Goal: Check status: Check status

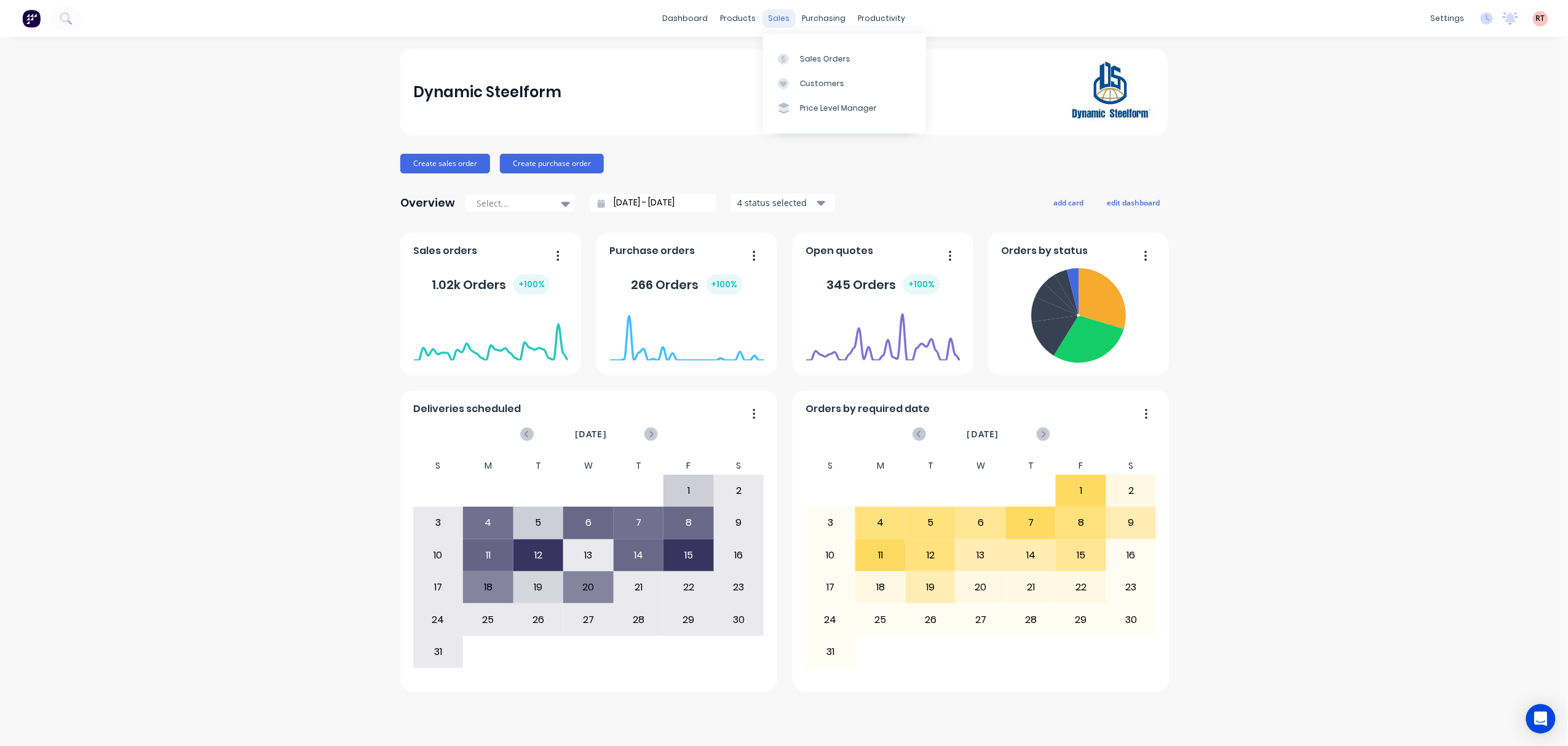
click at [783, 16] on div "sales" at bounding box center [779, 18] width 34 height 19
click at [811, 82] on div "Customers" at bounding box center [821, 83] width 44 height 11
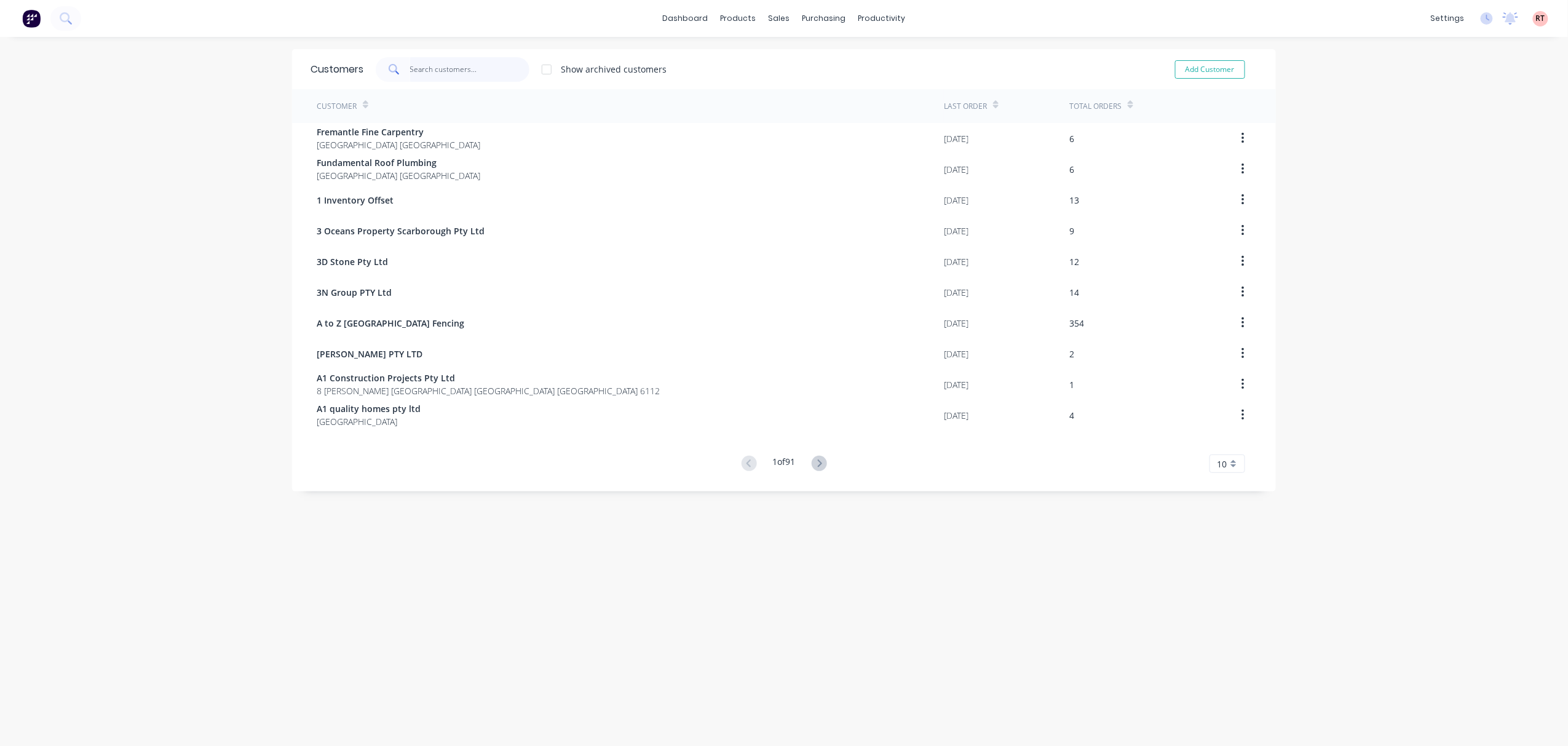
click at [498, 63] on input "text" at bounding box center [470, 69] width 120 height 24
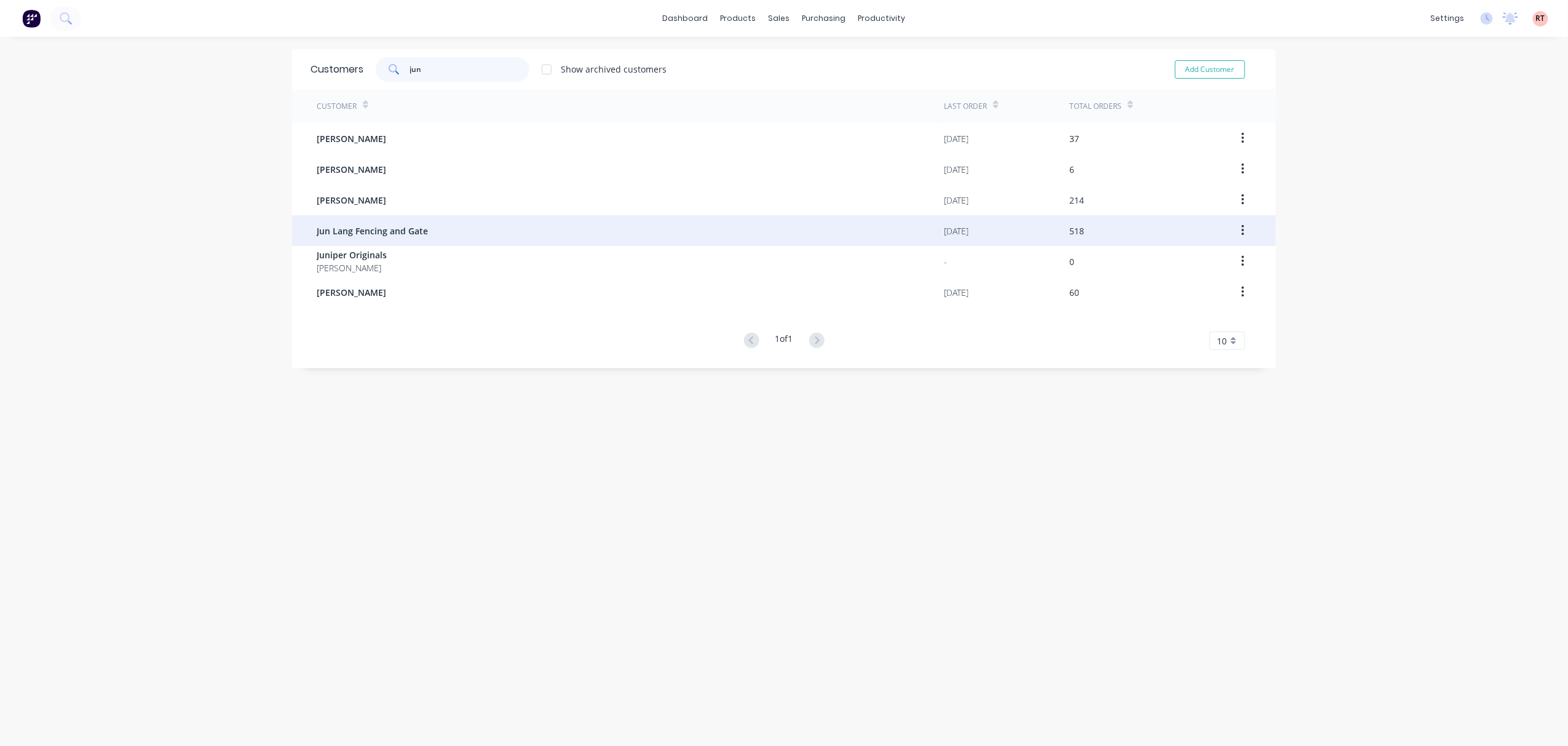
type input "jun"
click at [415, 222] on div "Jun Lang Fencing and Gate" at bounding box center [631, 230] width 628 height 30
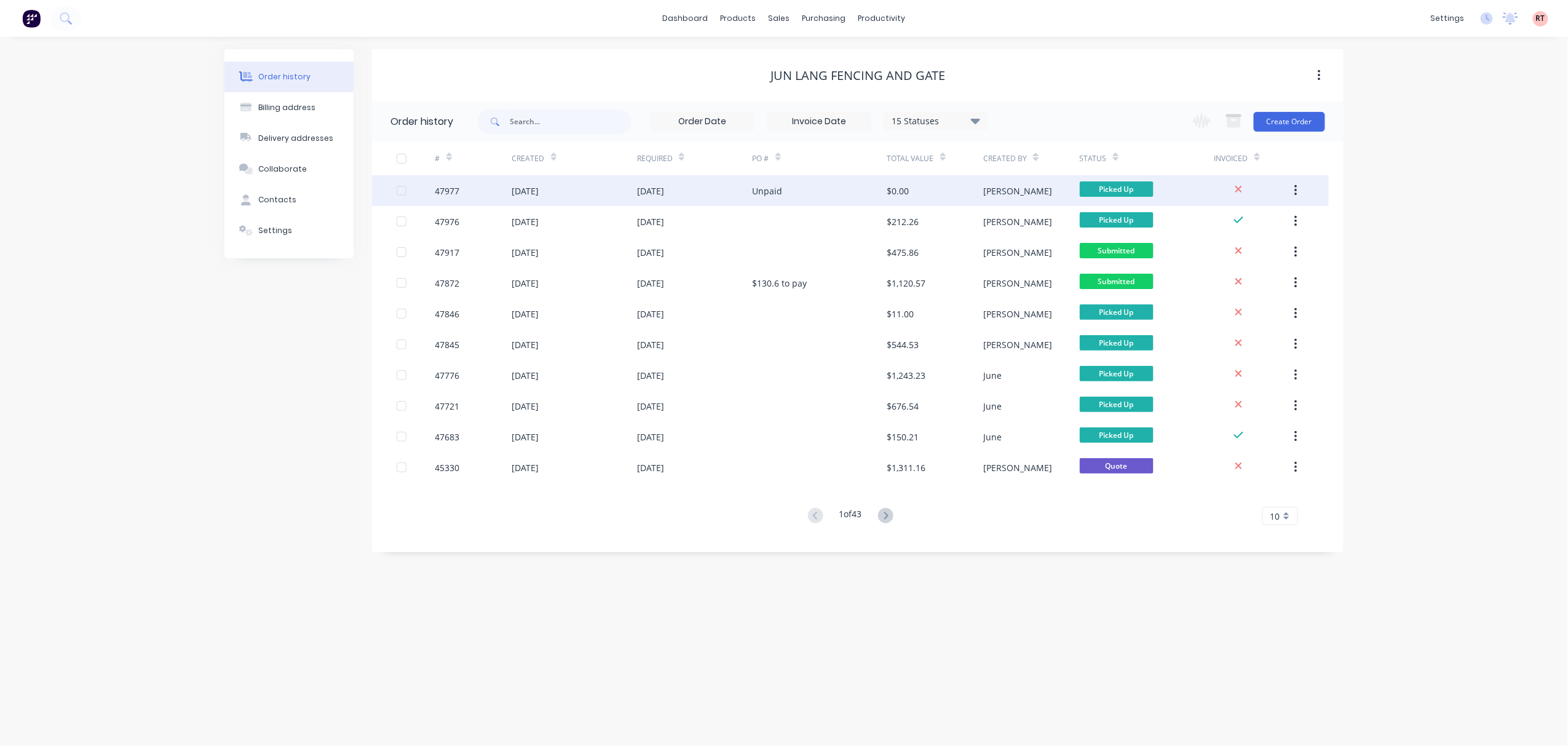
click at [810, 185] on div "Unpaid" at bounding box center [820, 190] width 135 height 30
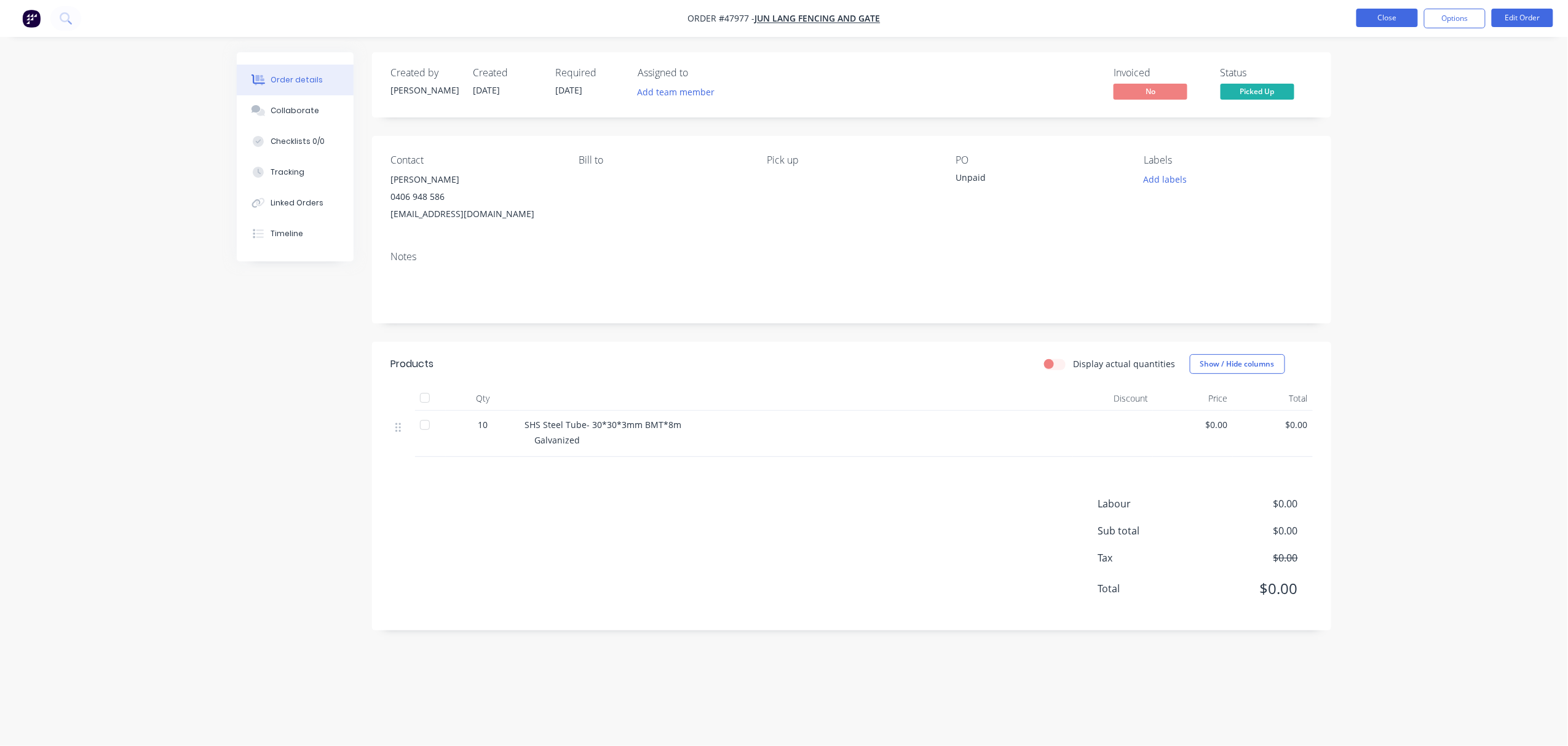
click at [1394, 19] on button "Close" at bounding box center [1387, 18] width 62 height 19
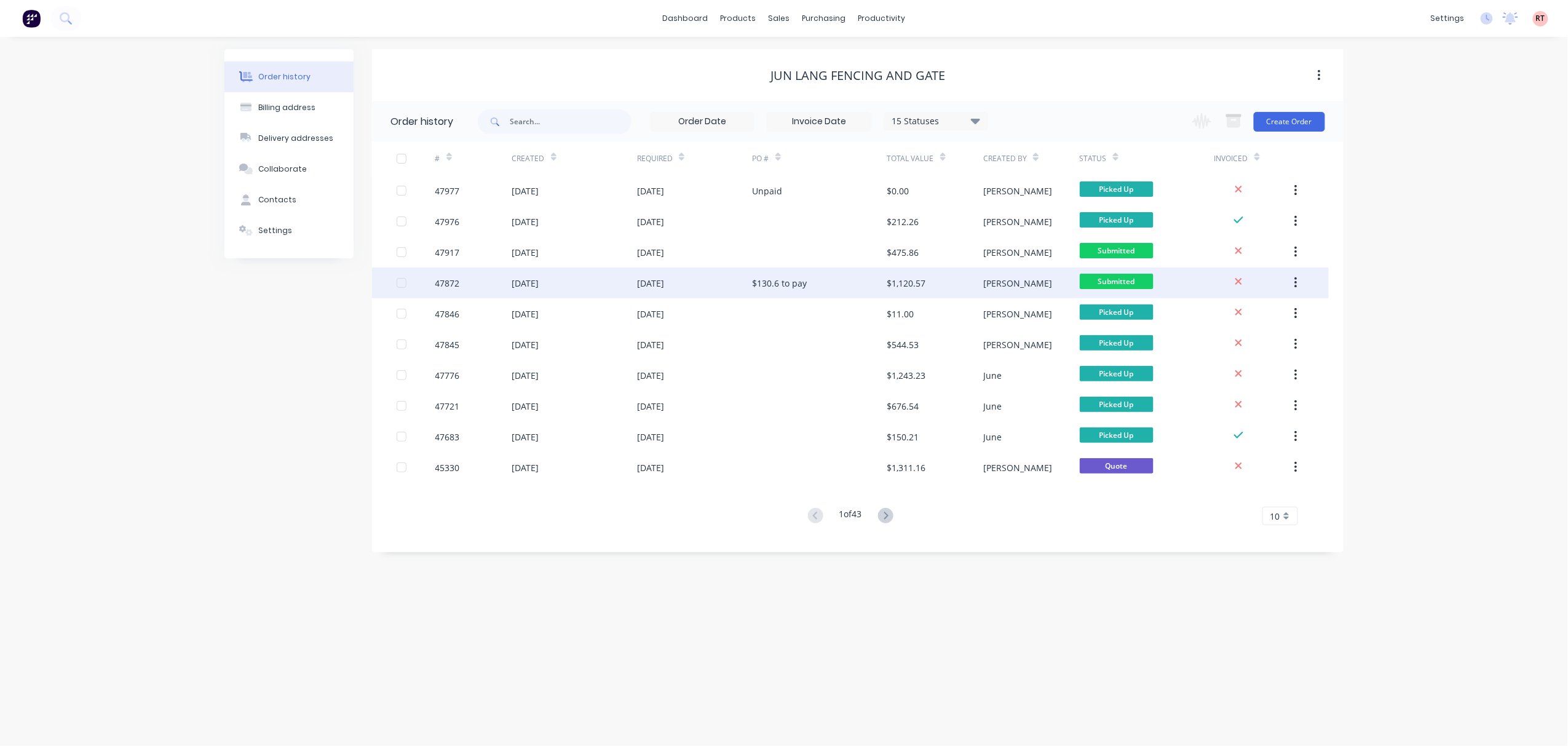
click at [806, 287] on div "$130.6 to pay" at bounding box center [820, 283] width 135 height 30
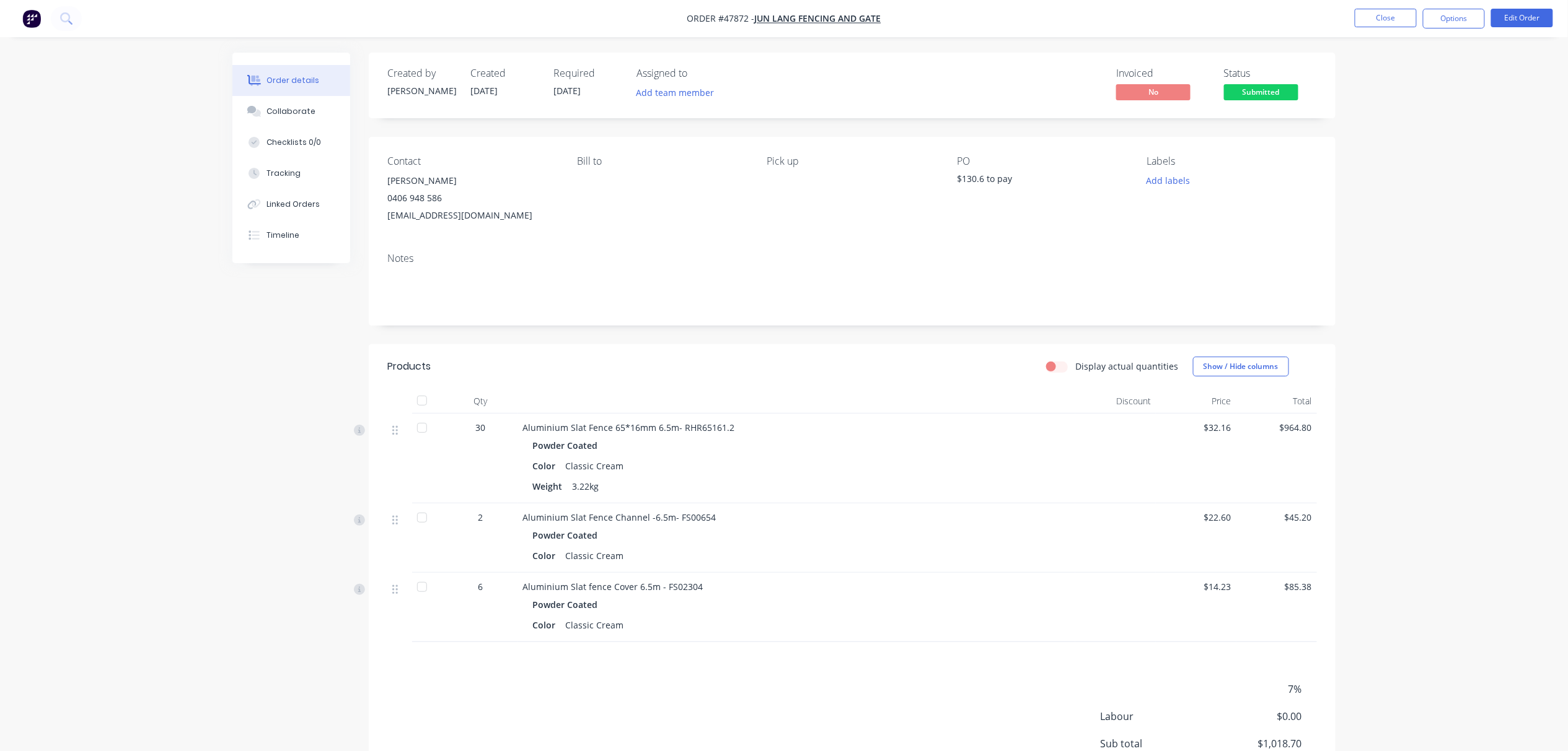
click at [1005, 181] on div "$130.6 to pay" at bounding box center [1033, 181] width 155 height 18
click at [1516, 18] on button "Edit Order" at bounding box center [1522, 18] width 62 height 19
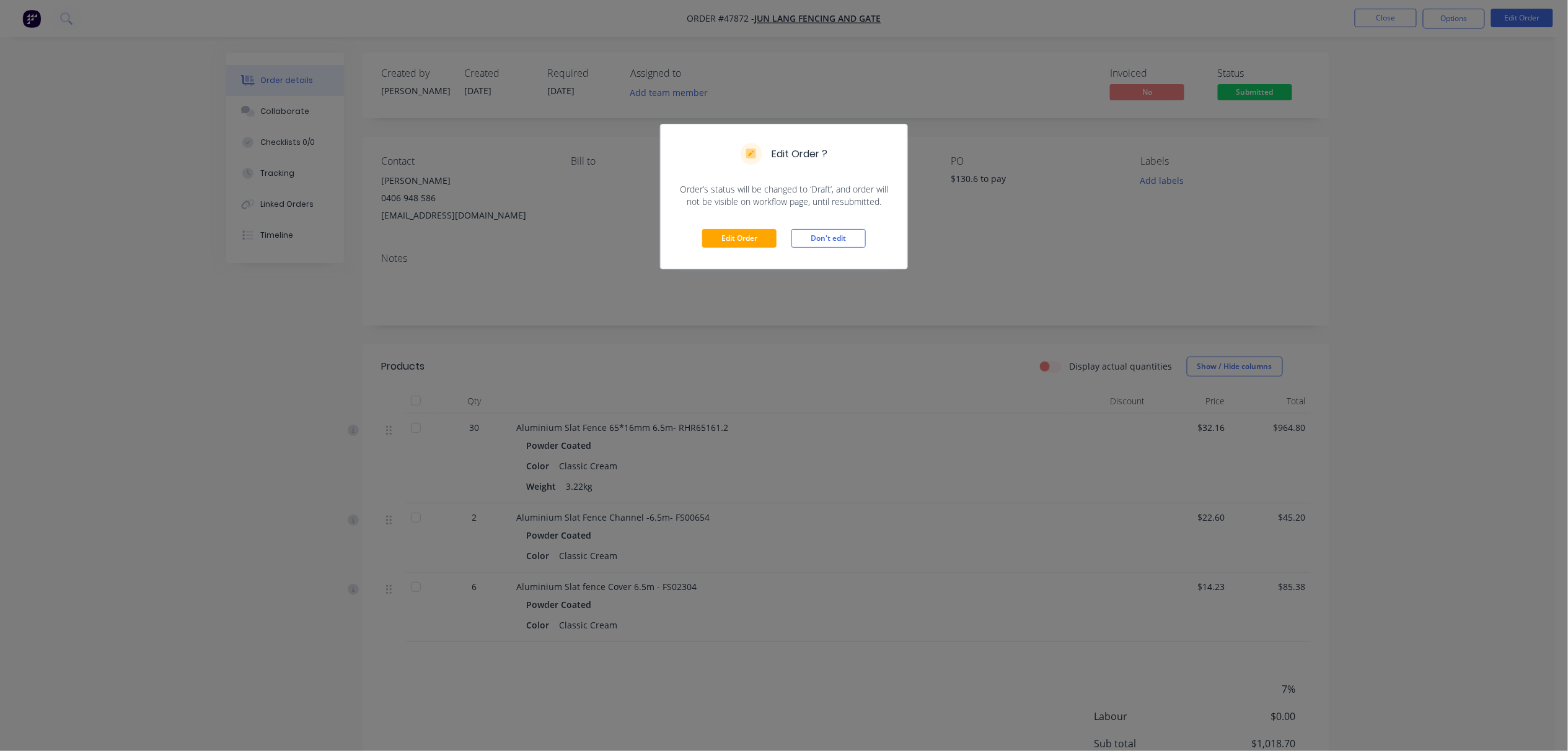
click at [761, 223] on div "Edit Order Don't edit" at bounding box center [784, 238] width 246 height 61
click at [754, 238] on button "Edit Order" at bounding box center [739, 238] width 74 height 19
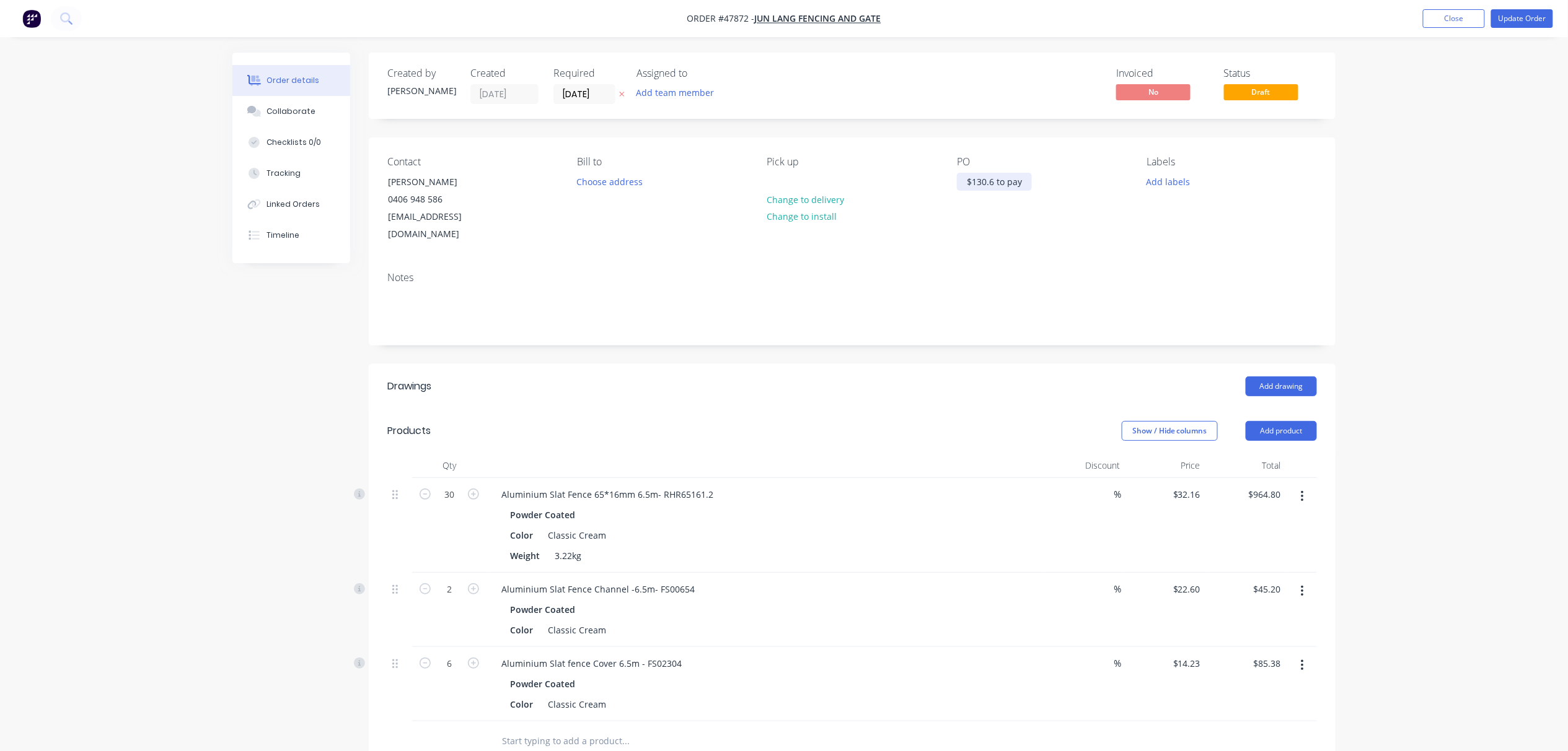
click at [994, 181] on div "$130.6 to pay" at bounding box center [994, 182] width 75 height 18
click at [1034, 364] on header "Drawings Add drawing" at bounding box center [851, 386] width 966 height 44
click at [1475, 256] on div "Order details Collaborate Checklists 0/0 Tracking Linked Orders Timeline Order …" at bounding box center [784, 539] width 1568 height 1079
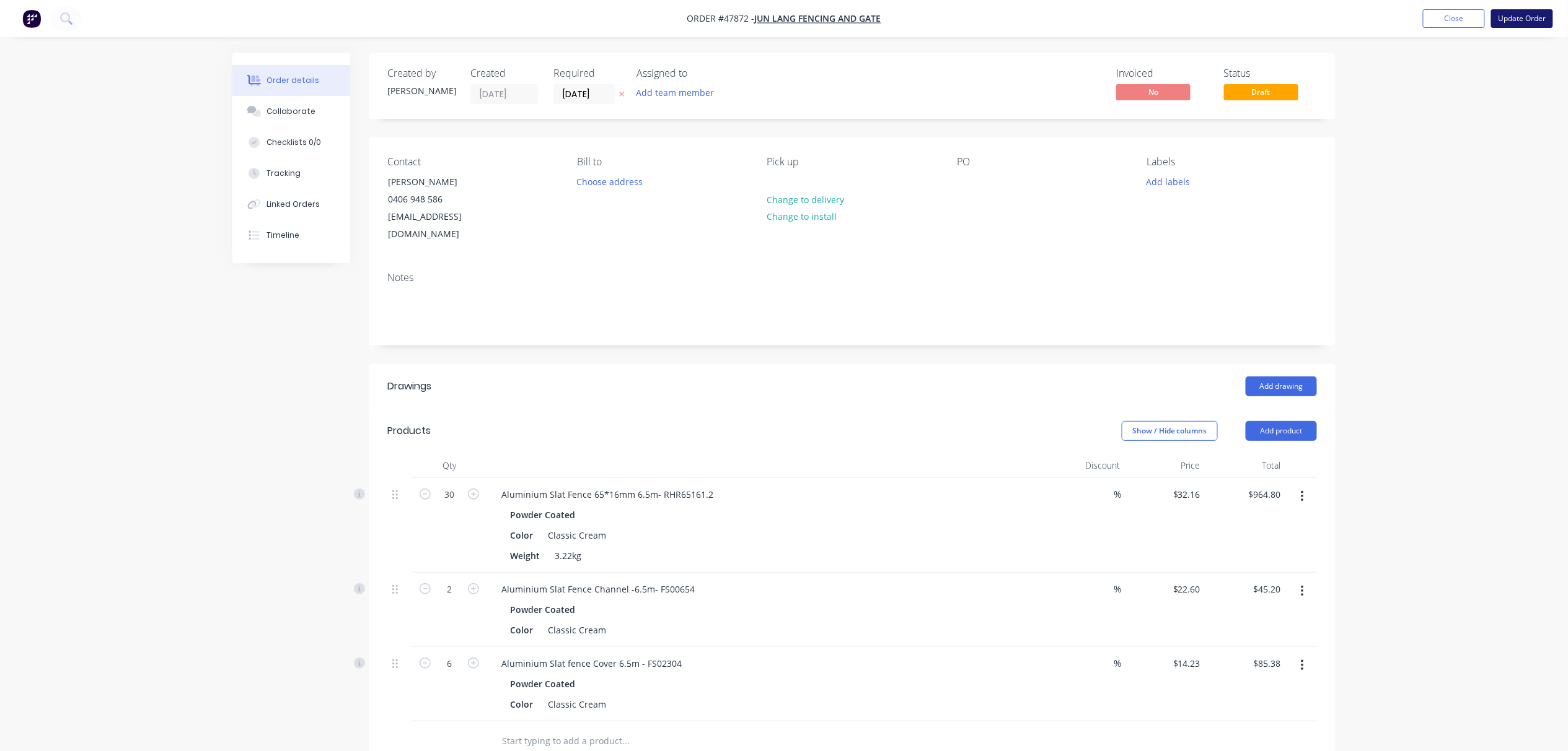
click at [1516, 19] on button "Update Order" at bounding box center [1522, 18] width 62 height 19
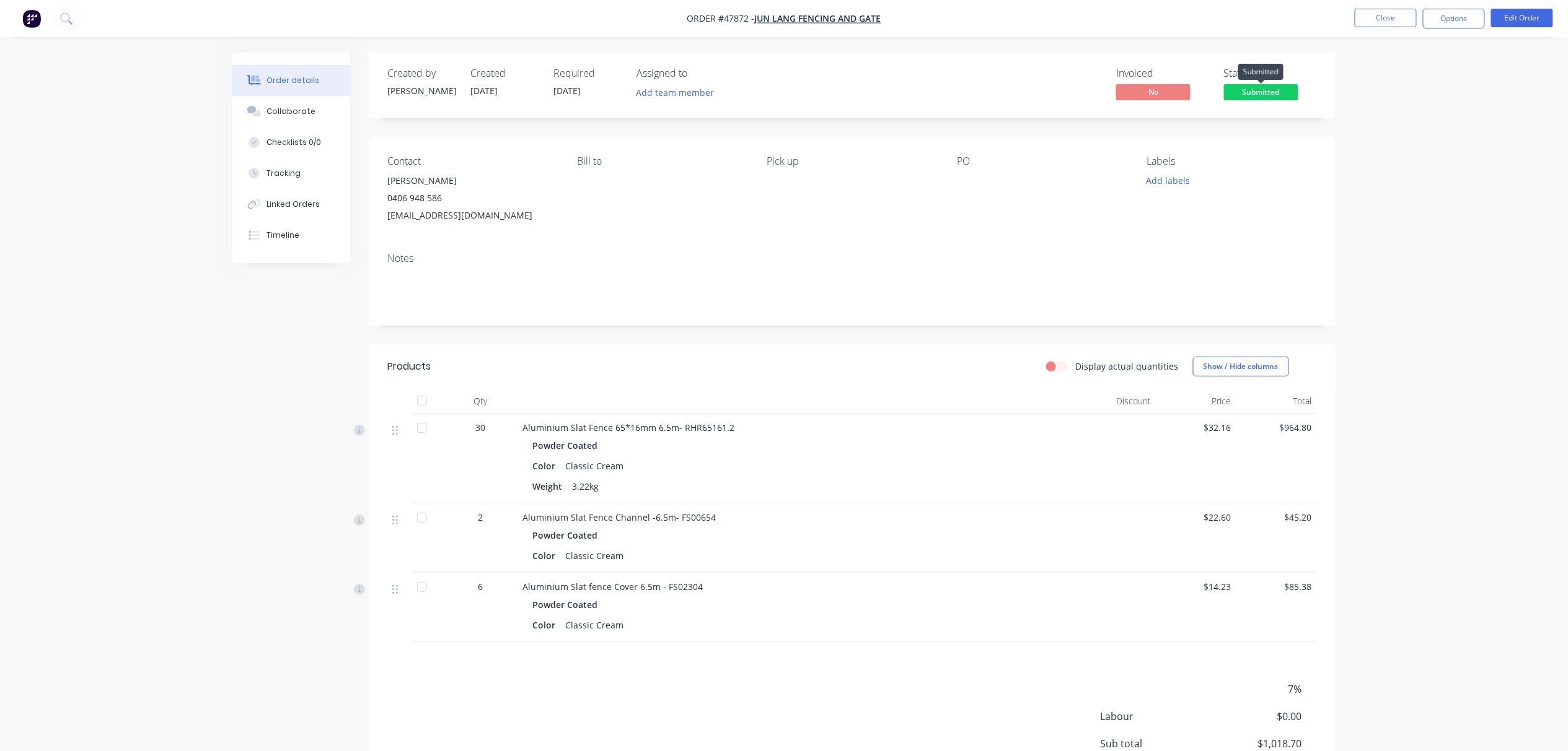
click at [1246, 90] on span "Submitted" at bounding box center [1260, 93] width 74 height 16
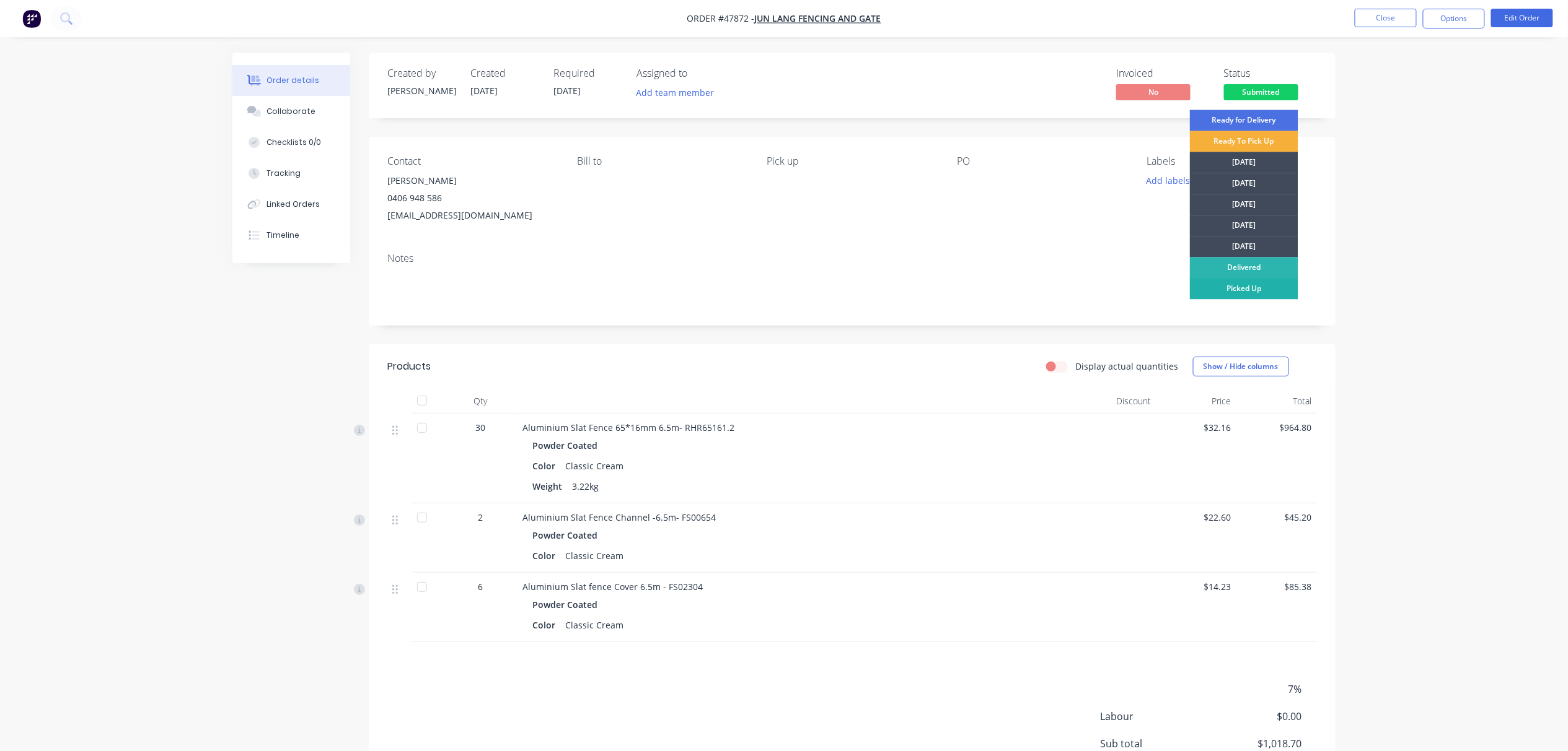
click at [1263, 290] on div "Picked Up" at bounding box center [1244, 287] width 108 height 21
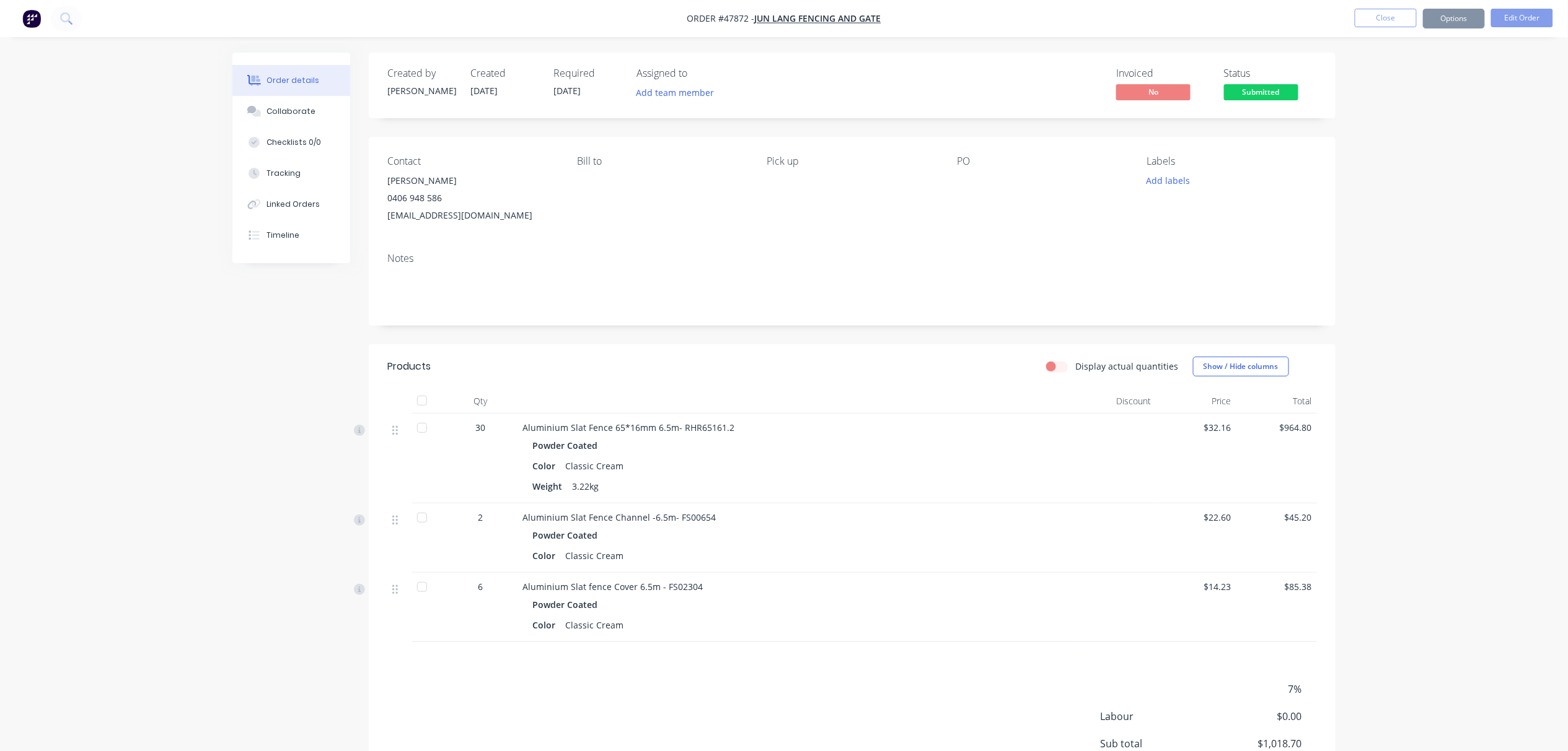
click at [1379, 146] on div "Order details Collaborate Checklists 0/0 Tracking Linked Orders Timeline Order …" at bounding box center [784, 431] width 1568 height 862
click at [1381, 14] on button "Close" at bounding box center [1385, 18] width 62 height 19
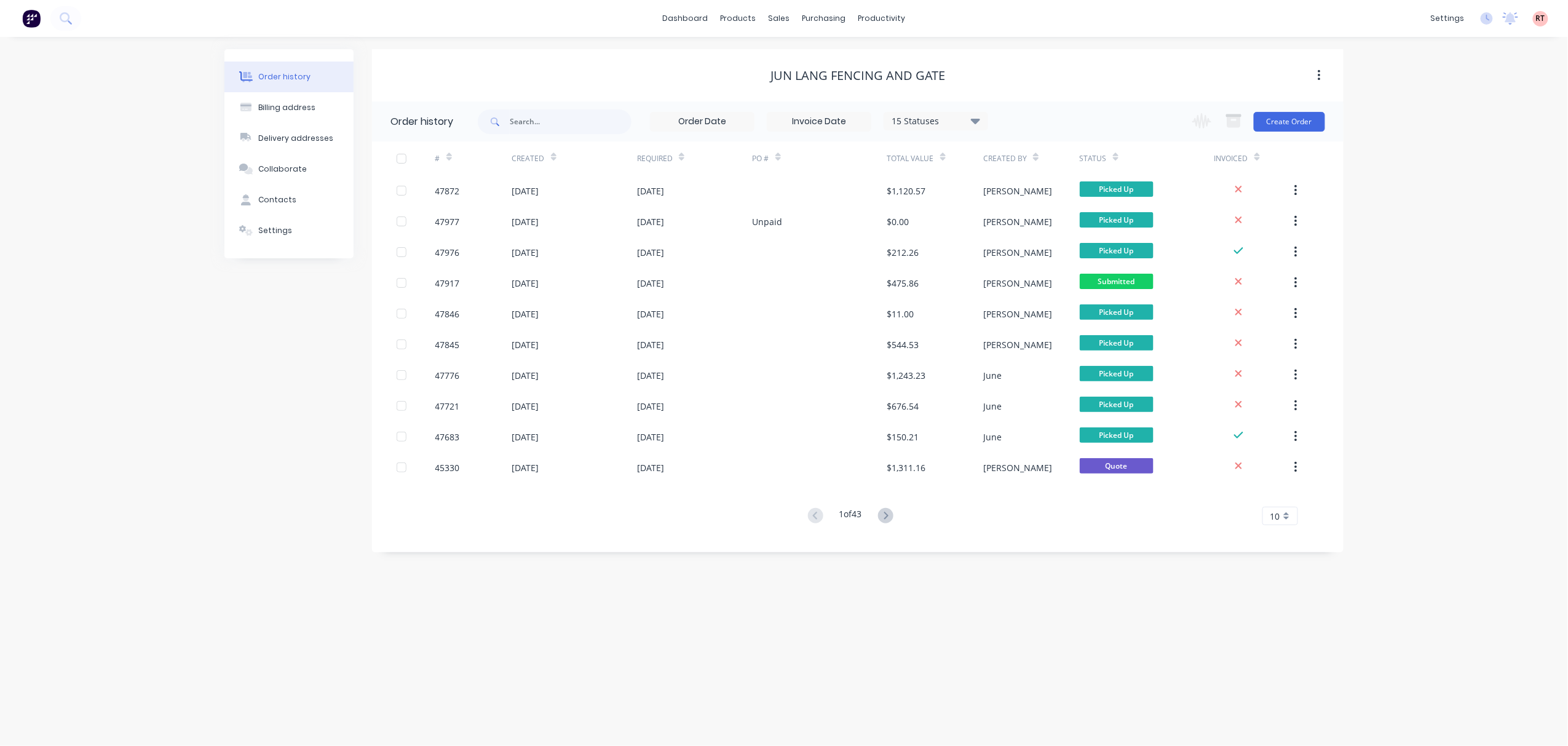
click at [55, 227] on div "Order history Billing address Delivery addresses Collaborate Contacts Settings …" at bounding box center [784, 391] width 1568 height 709
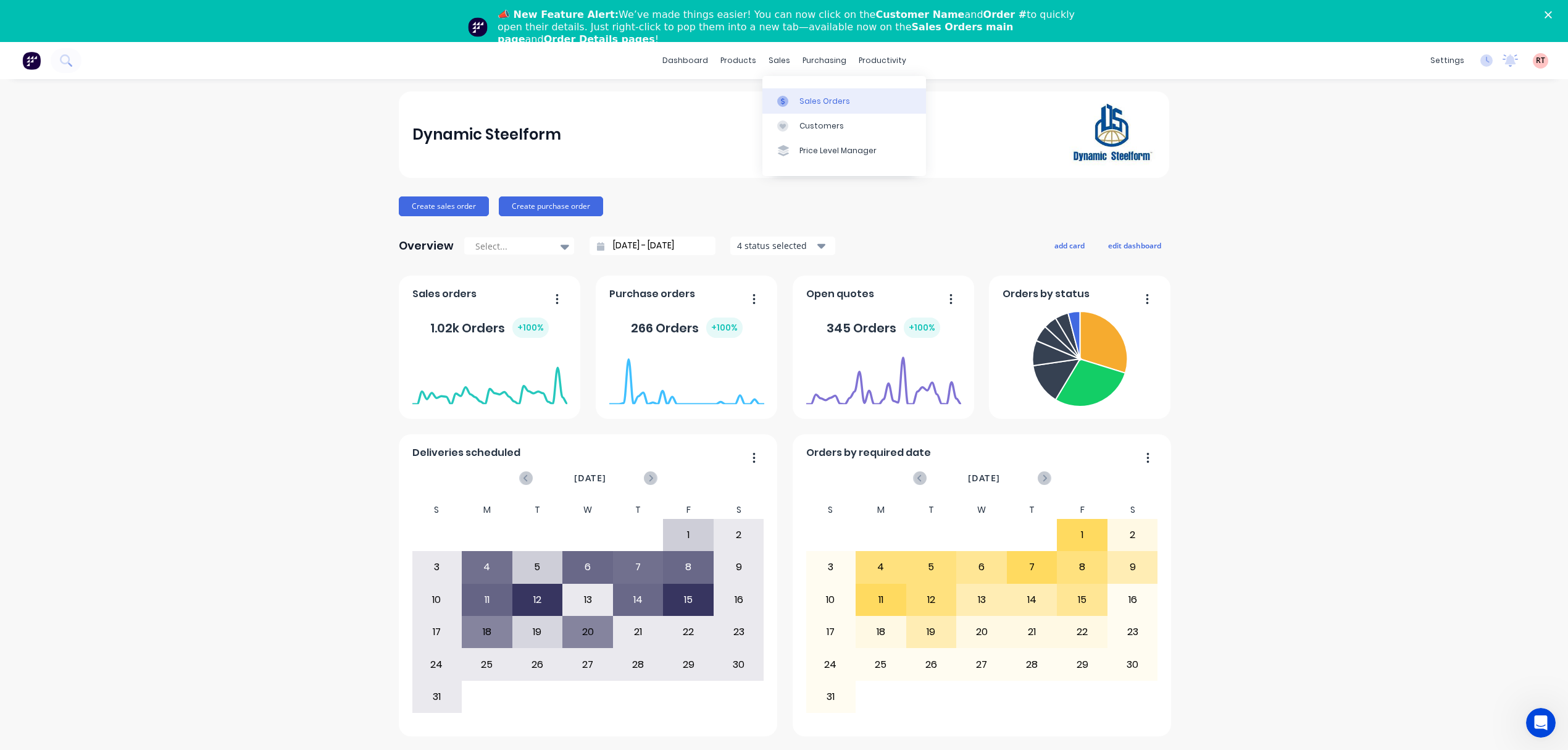
click at [791, 92] on link "Sales Orders" at bounding box center [844, 100] width 164 height 25
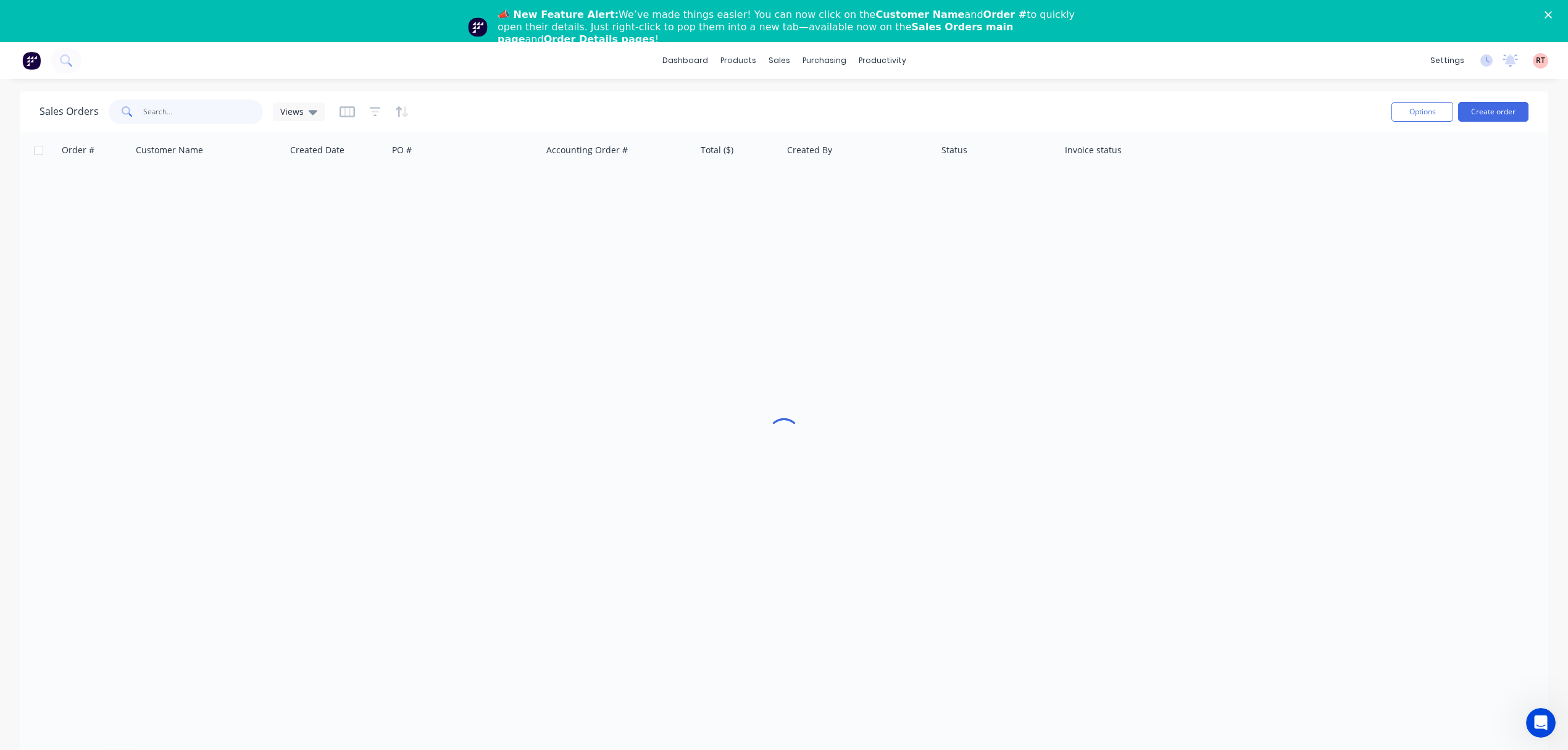
click at [173, 107] on input "text" at bounding box center [203, 111] width 121 height 25
type input "47583"
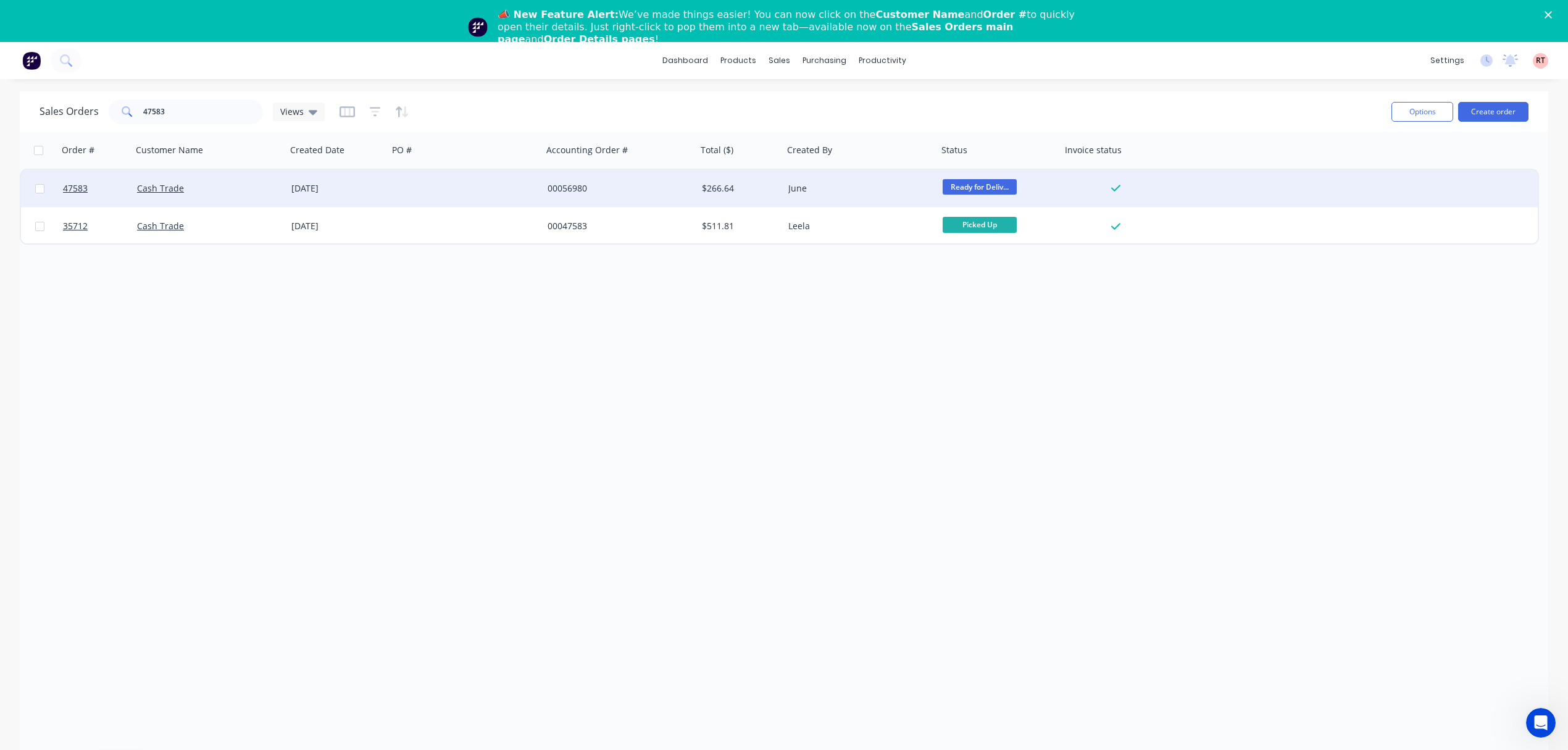
click at [211, 190] on div "Cash Trade" at bounding box center [206, 188] width 137 height 13
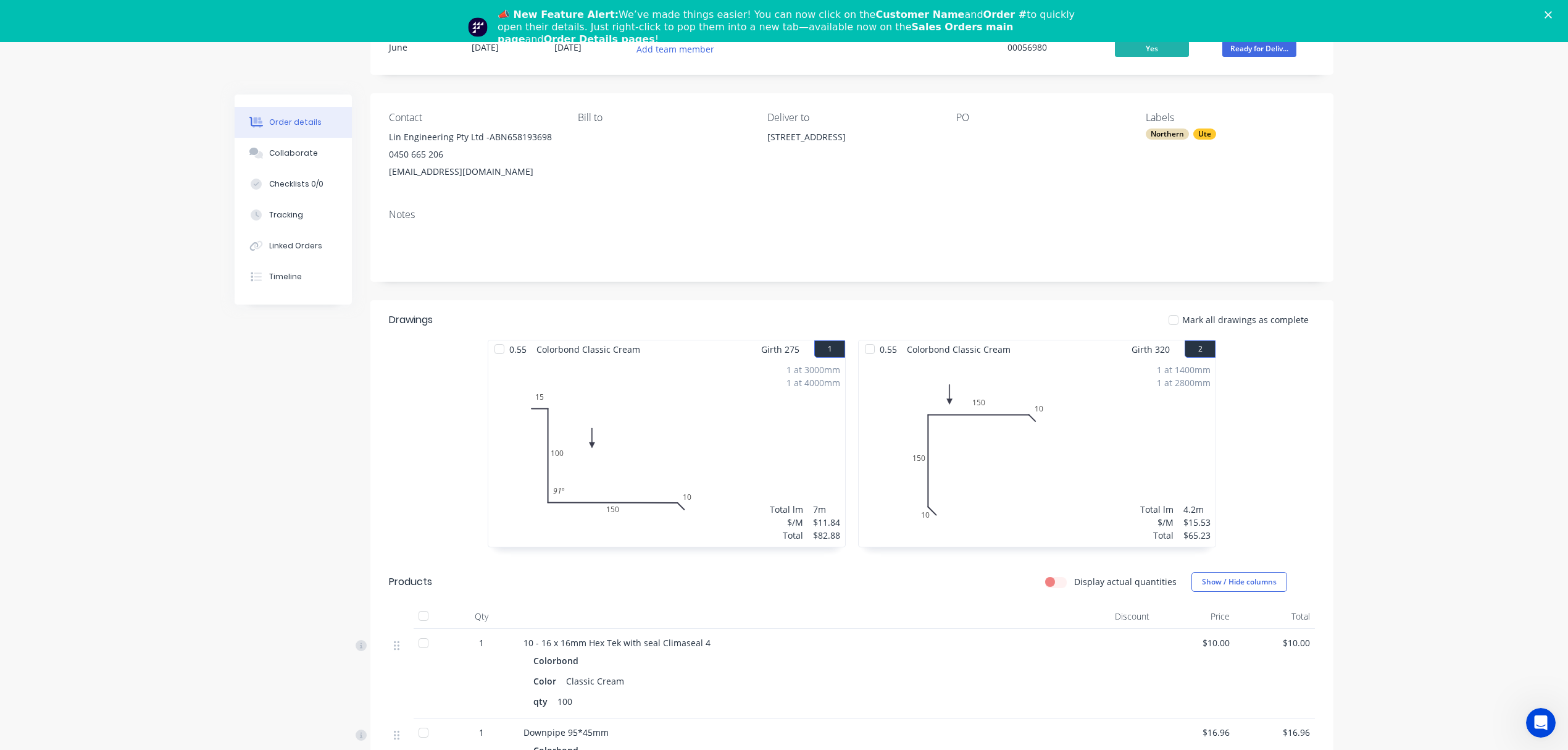
scroll to position [23, 0]
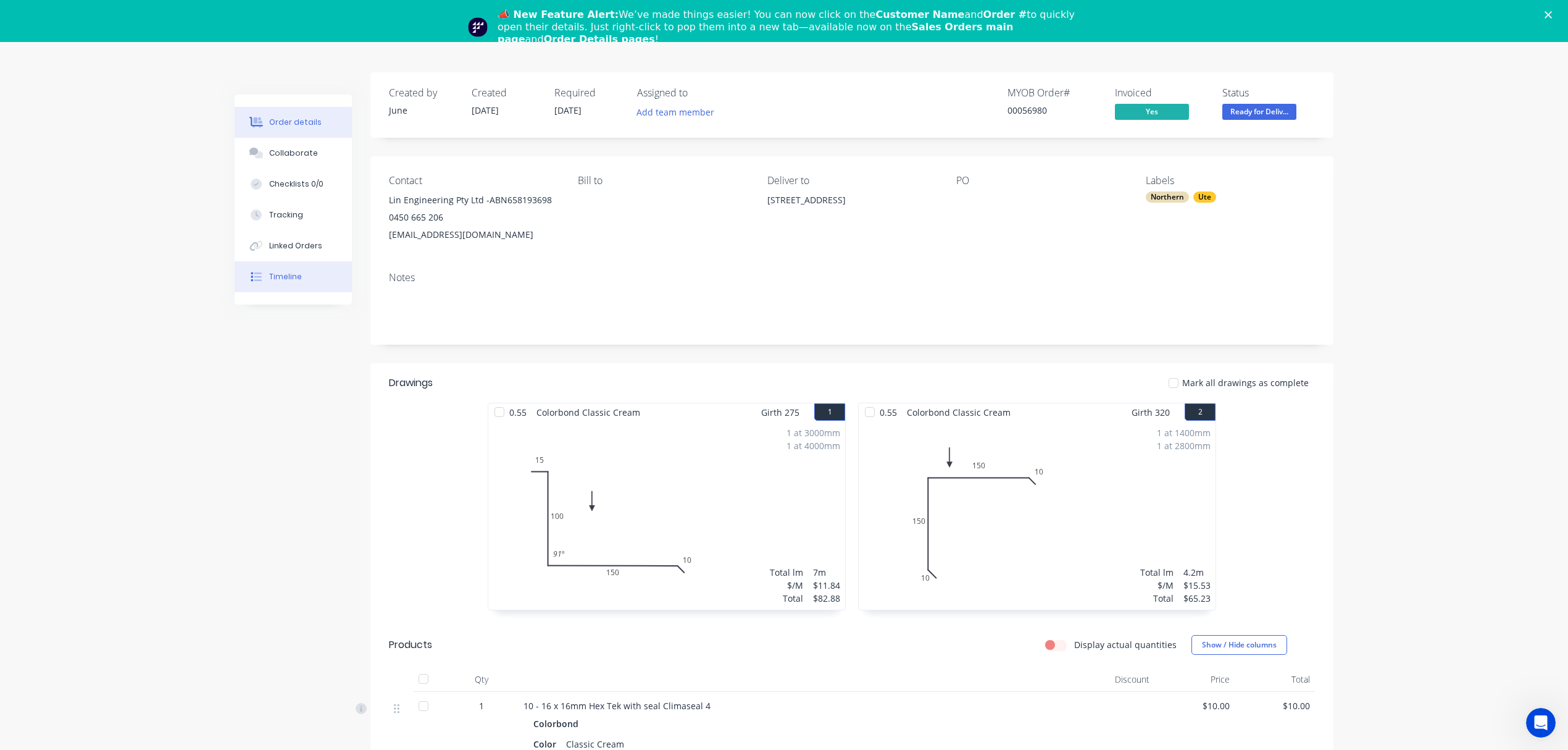
click at [290, 280] on div "Timeline" at bounding box center [285, 276] width 32 height 11
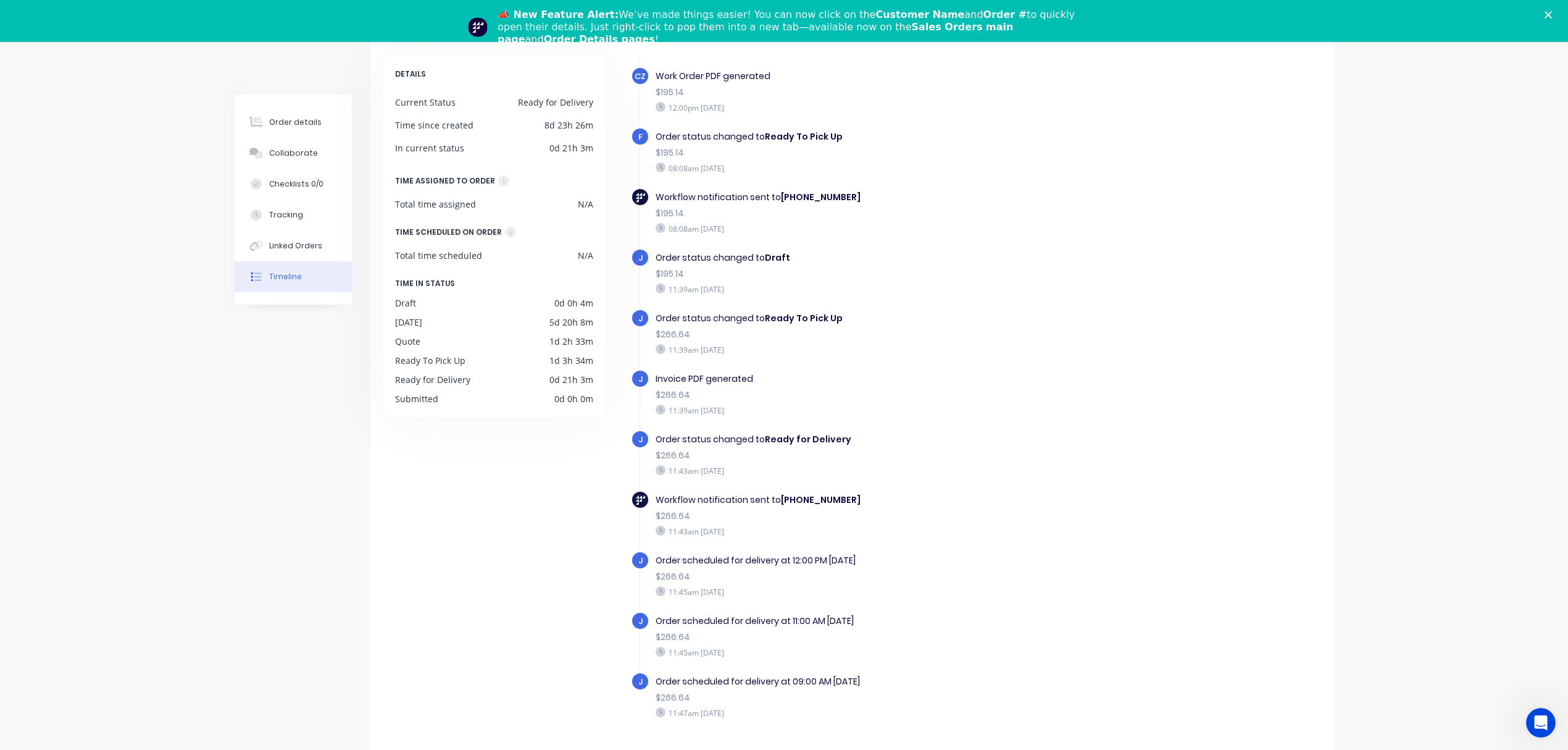
scroll to position [128, 0]
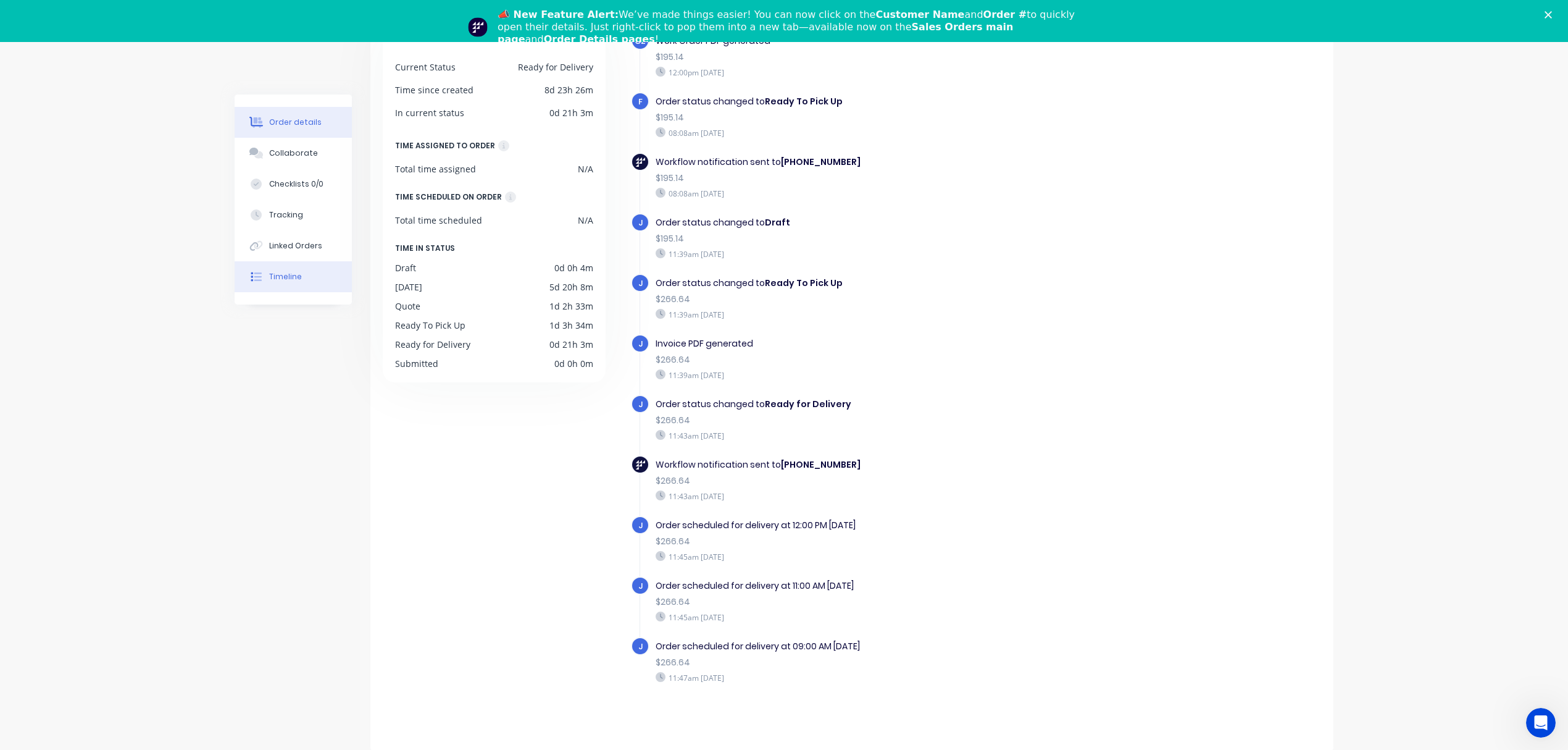
click at [281, 117] on div "Order details" at bounding box center [294, 122] width 52 height 11
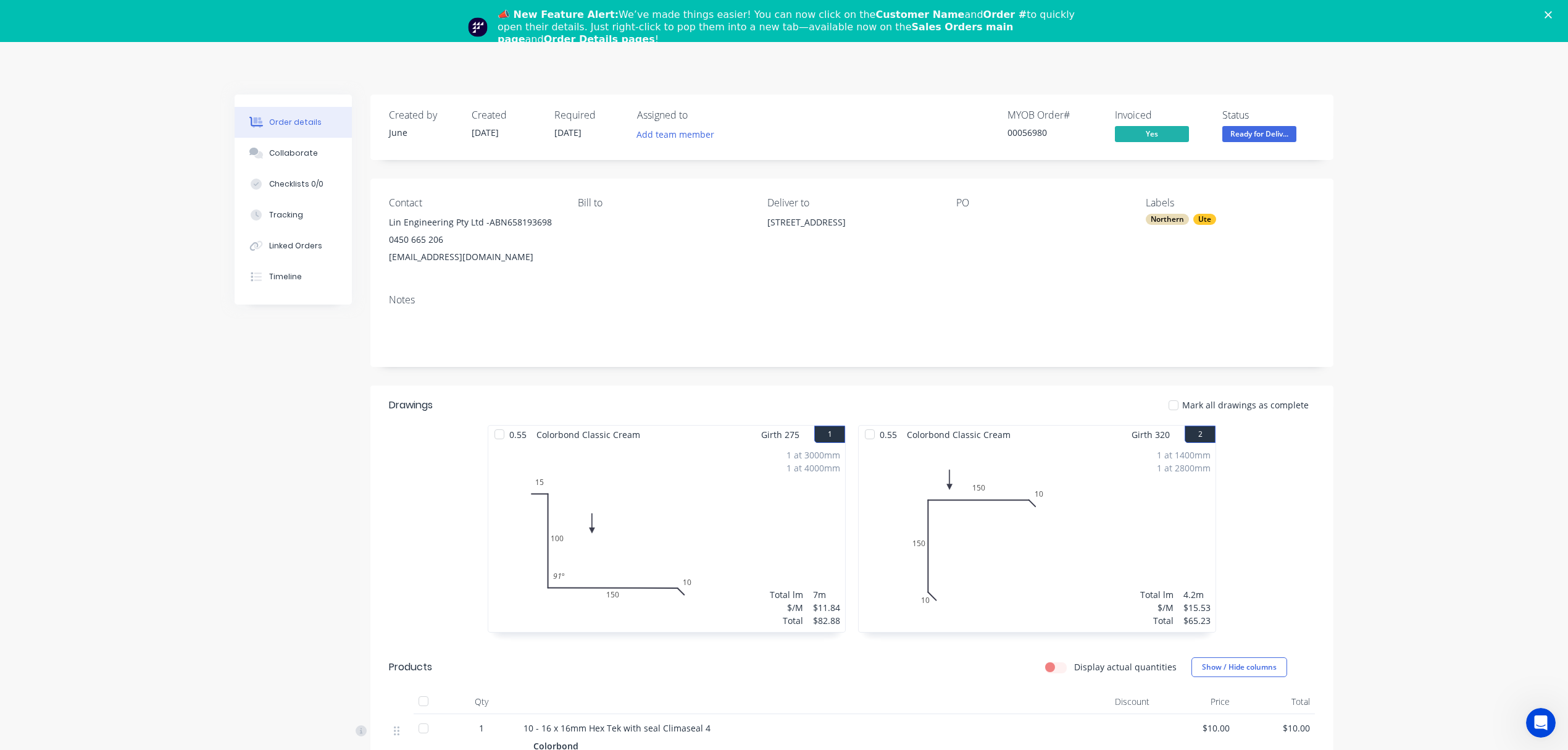
click at [667, 231] on div "Bill to" at bounding box center [662, 232] width 169 height 69
